Goal: Task Accomplishment & Management: Complete application form

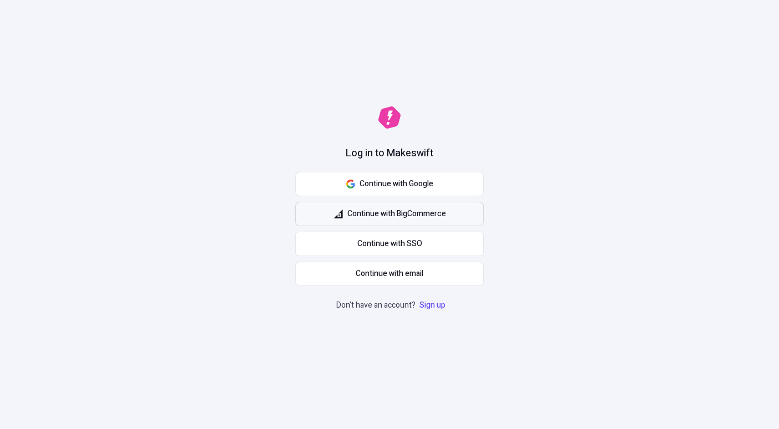
click at [416, 214] on span "Continue with BigCommerce" at bounding box center [396, 214] width 99 height 12
click at [510, 326] on div "Log in to Makeswift Continue with Google Continue with BigCommerce Continue wit…" at bounding box center [389, 214] width 779 height 429
click at [404, 244] on link "Continue with SSO" at bounding box center [389, 244] width 188 height 24
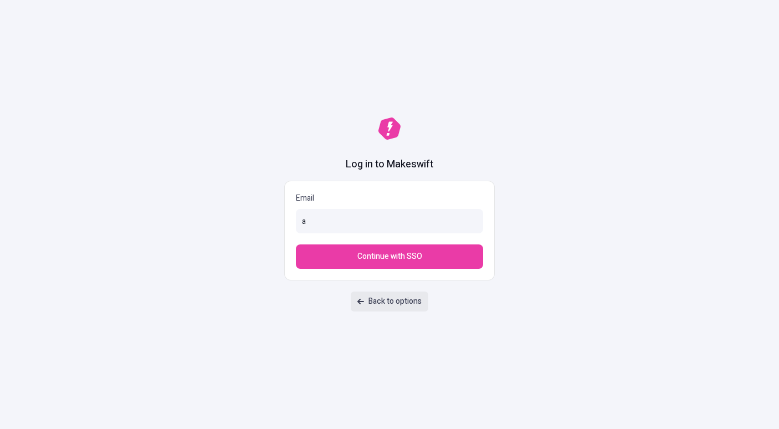
type input "a"
click at [393, 303] on link "Back to options" at bounding box center [390, 301] width 78 height 20
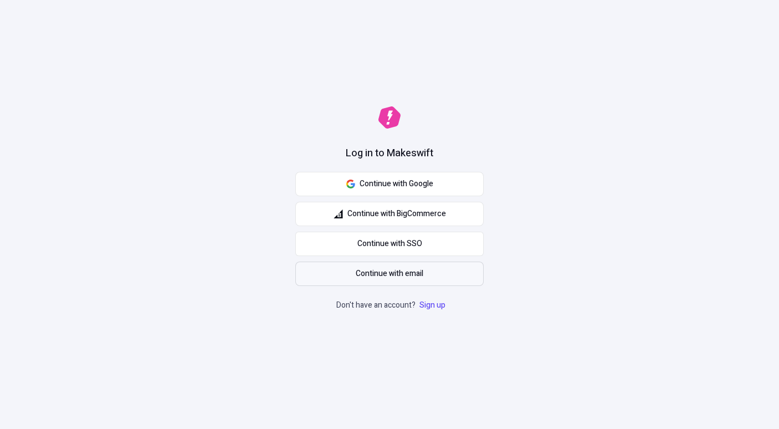
click at [388, 276] on span "Continue with email" at bounding box center [390, 274] width 68 height 12
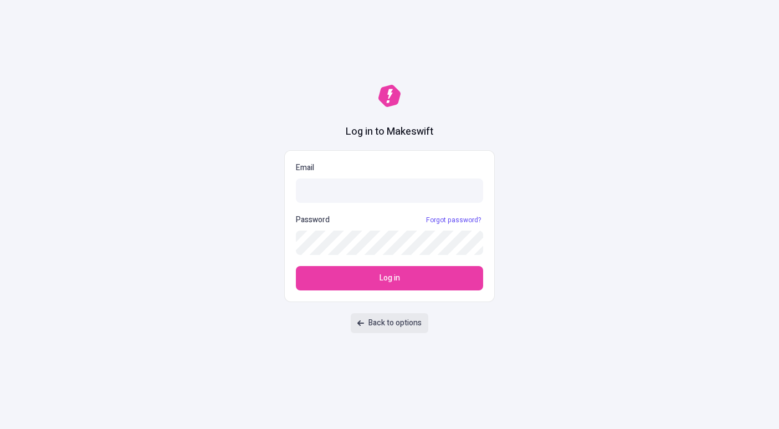
click at [392, 326] on span "Back to options" at bounding box center [394, 323] width 53 height 12
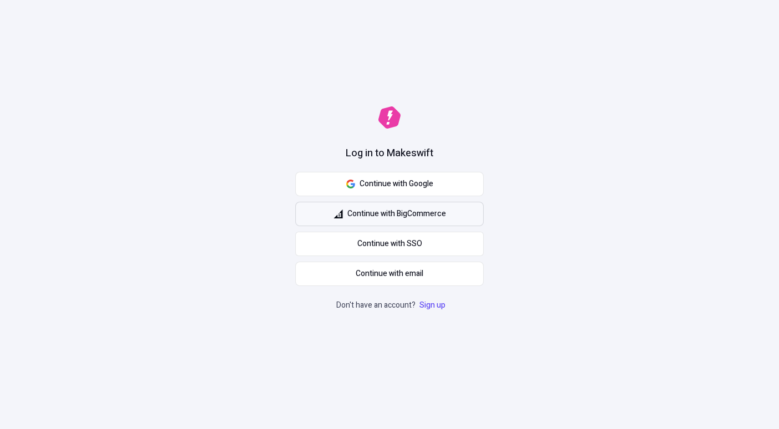
click at [412, 221] on button "Continue with BigCommerce" at bounding box center [389, 214] width 188 height 24
click at [436, 305] on link "Sign up" at bounding box center [432, 305] width 30 height 12
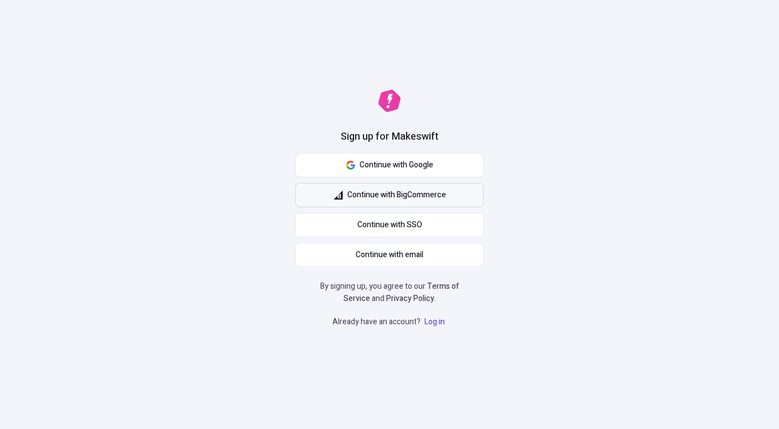
click at [416, 198] on span "Continue with BigCommerce" at bounding box center [396, 195] width 99 height 12
click at [391, 258] on span "Continue with email" at bounding box center [390, 255] width 68 height 12
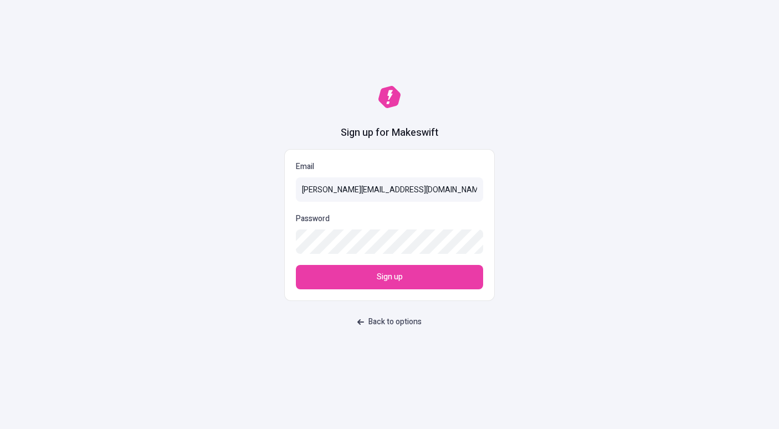
type input "[PERSON_NAME][EMAIL_ADDRESS][DOMAIN_NAME]"
click at [365, 320] on span "Back to options" at bounding box center [389, 322] width 64 height 12
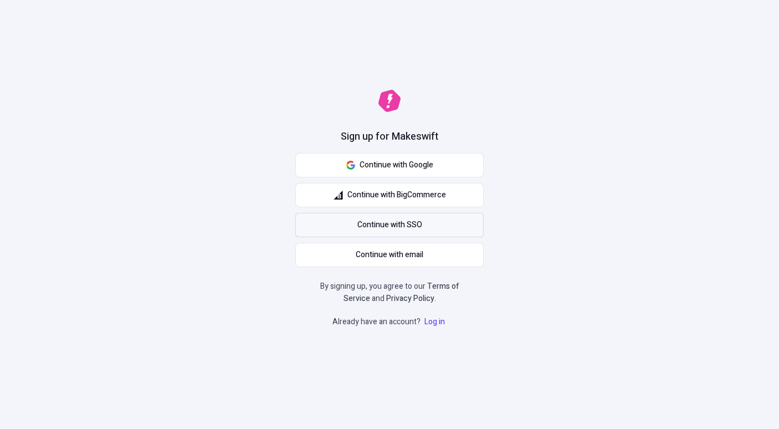
click at [355, 229] on link "Continue with SSO" at bounding box center [389, 225] width 188 height 24
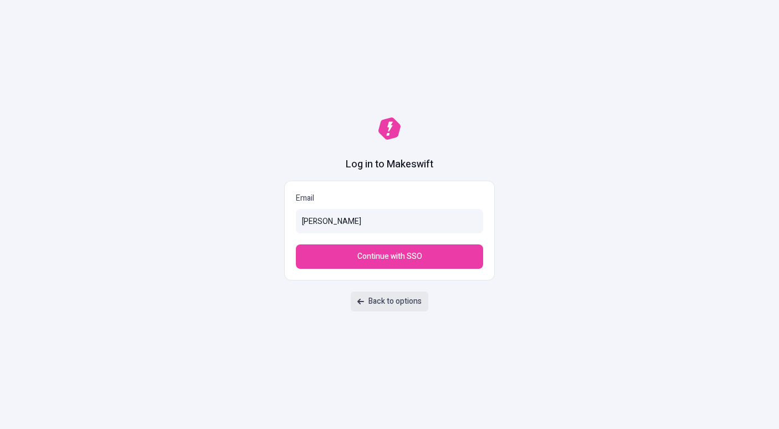
type input "alex"
click at [403, 305] on link "Back to options" at bounding box center [390, 301] width 78 height 20
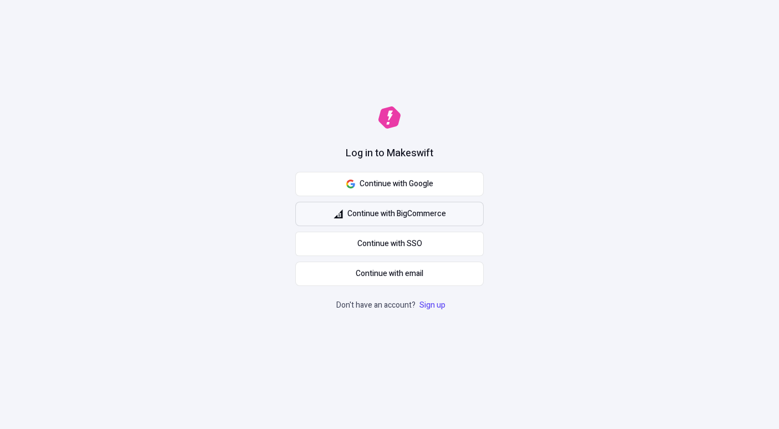
click at [386, 216] on span "Continue with BigCommerce" at bounding box center [396, 214] width 99 height 12
click at [427, 188] on span "Continue with Google" at bounding box center [397, 184] width 74 height 12
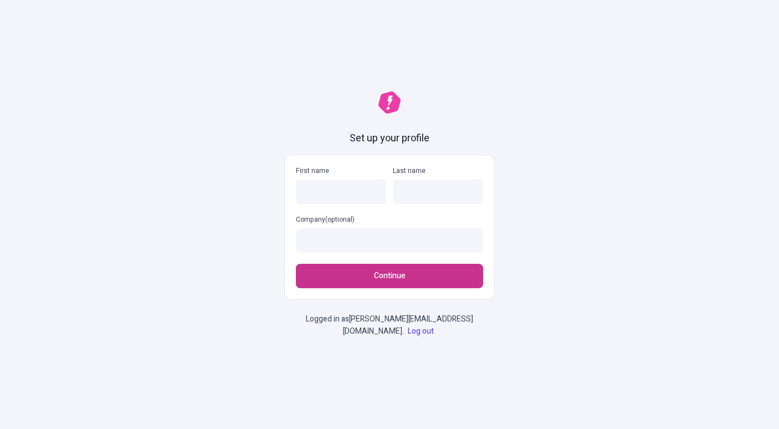
click at [380, 282] on span "Continue" at bounding box center [390, 276] width 32 height 12
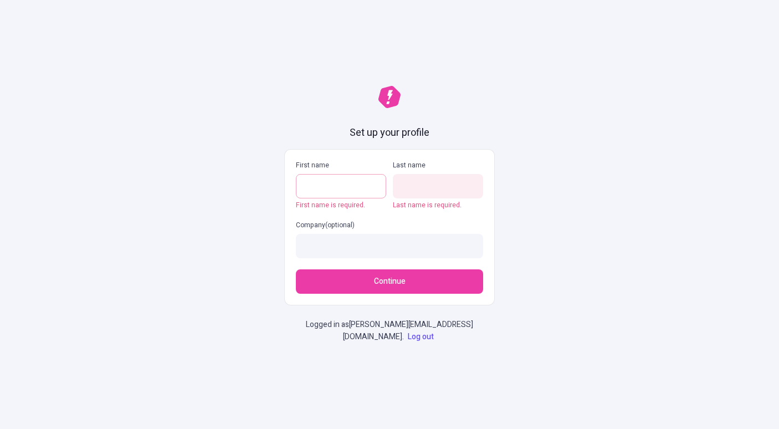
click at [334, 187] on input "First name First name is required." at bounding box center [341, 186] width 90 height 24
type input "T"
type input "[PERSON_NAME]"
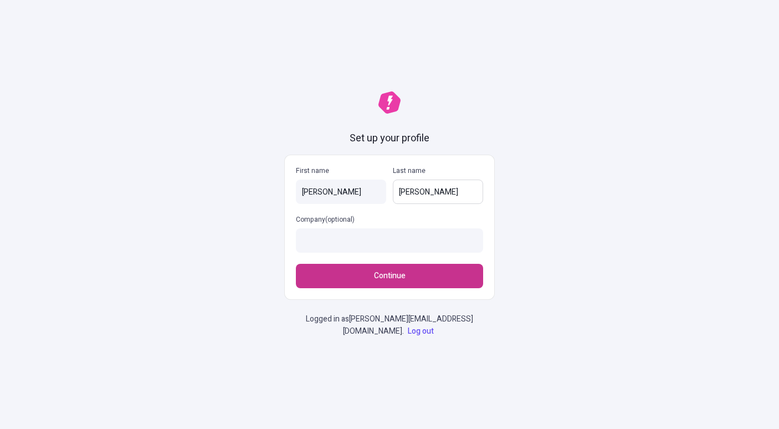
type input "[PERSON_NAME]"
click at [384, 282] on span "Continue" at bounding box center [390, 276] width 32 height 12
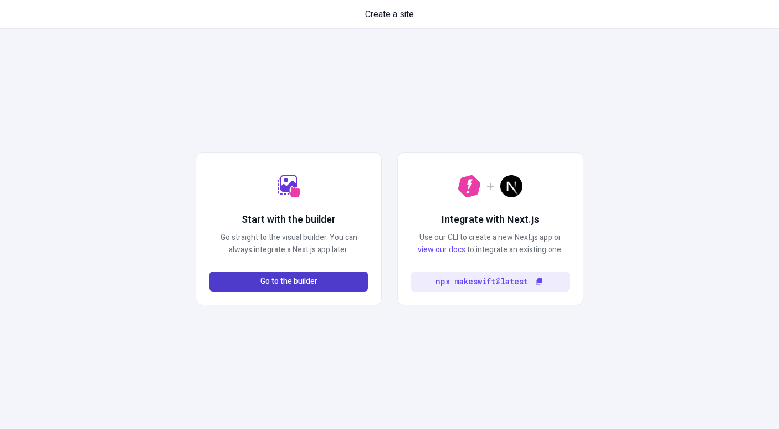
click at [306, 282] on span "Go to the builder" at bounding box center [288, 281] width 57 height 12
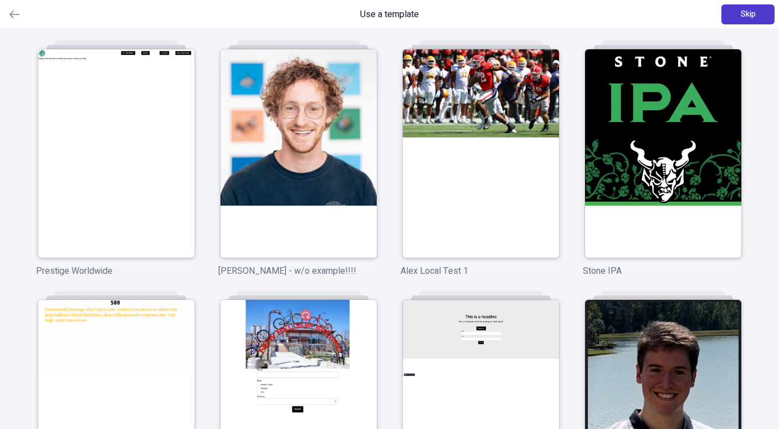
click at [741, 13] on span "Skip" at bounding box center [748, 14] width 15 height 12
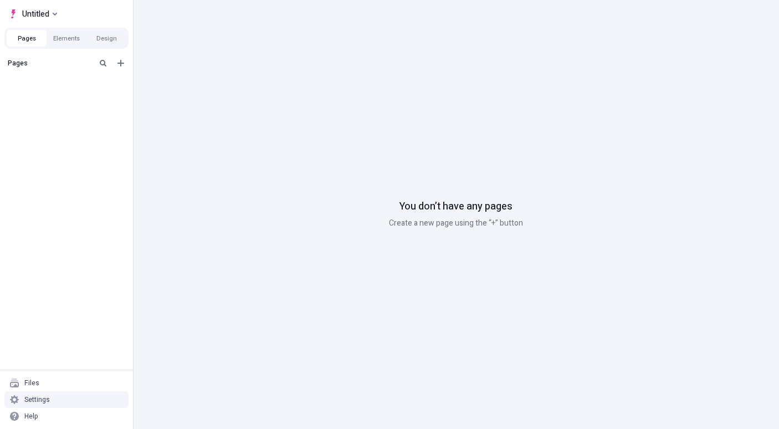
click at [61, 401] on div "Settings" at bounding box center [66, 399] width 124 height 17
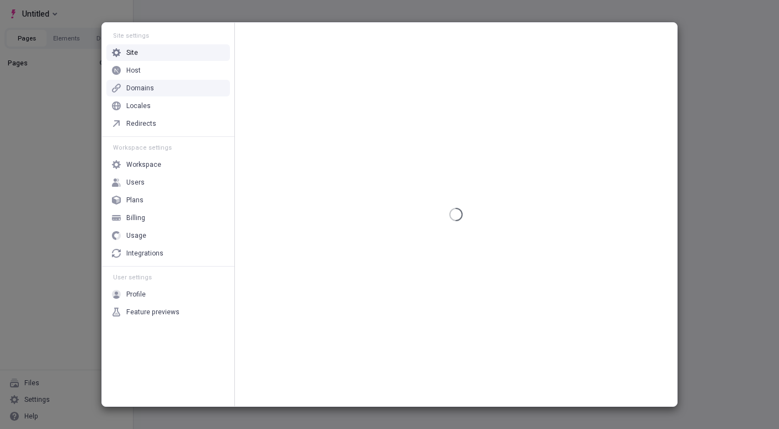
click at [146, 85] on div "Domains" at bounding box center [140, 88] width 28 height 9
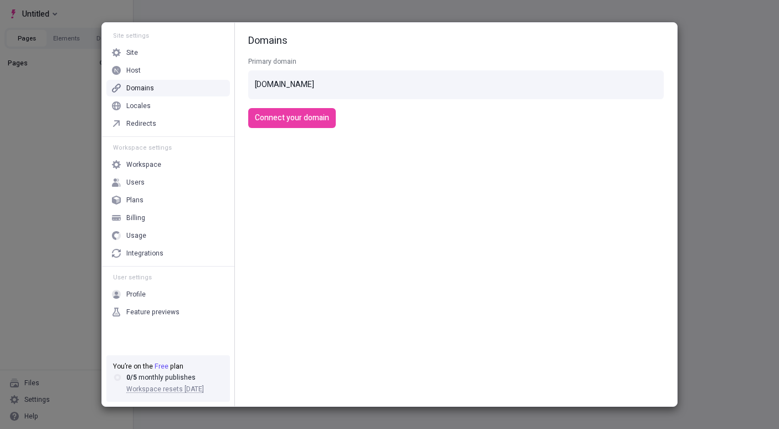
click at [300, 83] on div "[DOMAIN_NAME]" at bounding box center [284, 85] width 59 height 12
click at [292, 119] on span "Connect your domain" at bounding box center [292, 118] width 74 height 12
